Goal: Information Seeking & Learning: Check status

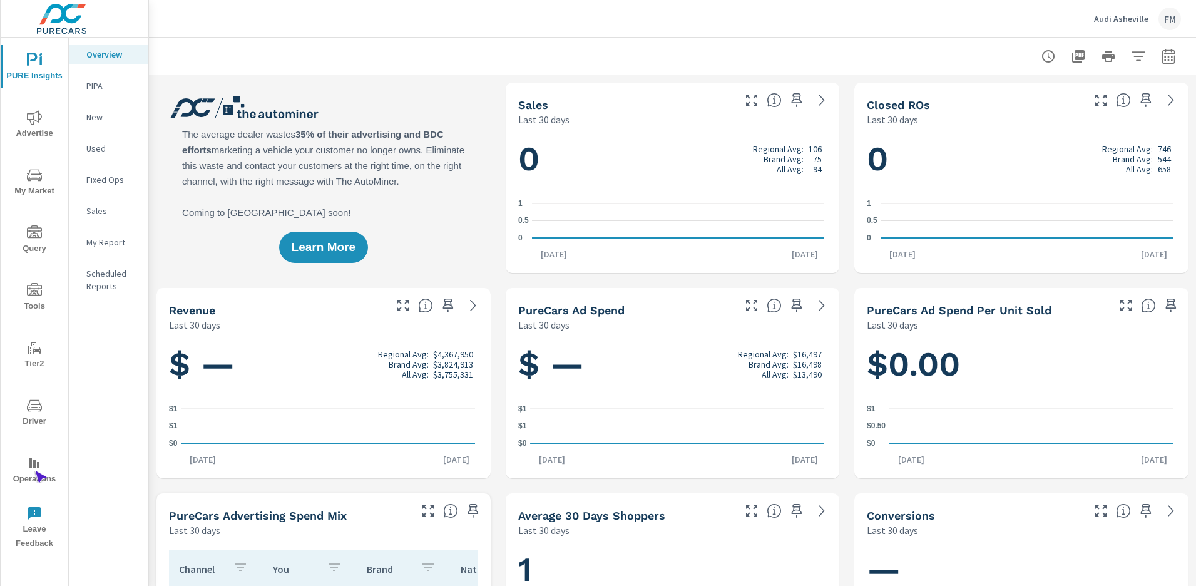
click at [34, 471] on span "Operations" at bounding box center [34, 471] width 60 height 31
